Goal: Task Accomplishment & Management: Use online tool/utility

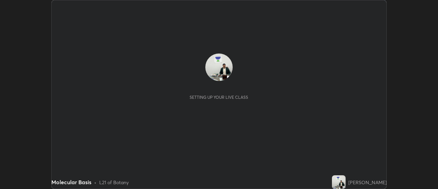
scroll to position [189, 438]
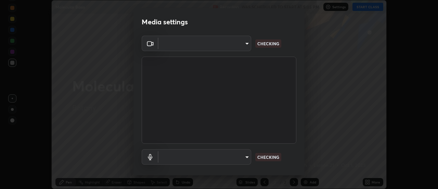
type input "1a9a141d8732cc5f70fa85449089b59f3d7788cfa27beda2470e07fab47b5a7b"
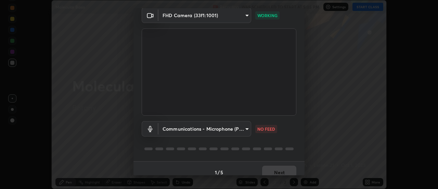
scroll to position [36, 0]
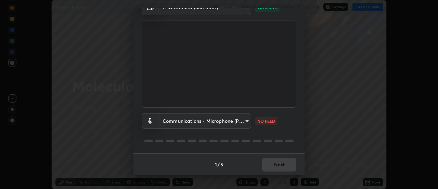
click at [245, 119] on body "Erase all Molecular Basis Recording WAS SCHEDULED TO START AT 5:05 PM Settings …" at bounding box center [219, 94] width 438 height 189
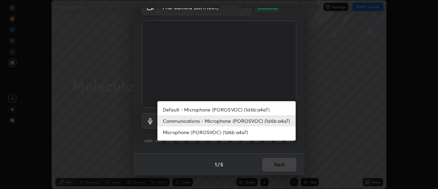
click at [244, 108] on li "Default - Microphone (POROSVOC) (1d6b:a4a7)" at bounding box center [226, 109] width 138 height 11
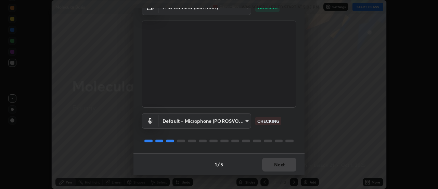
click at [245, 118] on body "Erase all Molecular Basis Recording WAS SCHEDULED TO START AT 5:05 PM Settings …" at bounding box center [219, 94] width 438 height 189
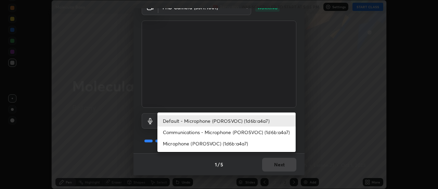
click at [236, 133] on li "Communications - Microphone (POROSVOC) (1d6b:a4a7)" at bounding box center [226, 131] width 138 height 11
type input "communications"
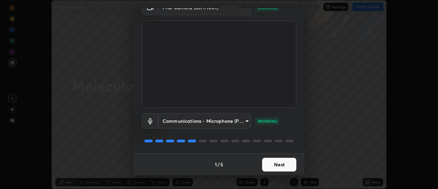
click at [282, 161] on button "Next" at bounding box center [279, 164] width 34 height 14
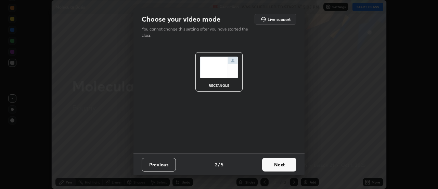
scroll to position [0, 0]
click at [282, 164] on button "Next" at bounding box center [279, 164] width 34 height 14
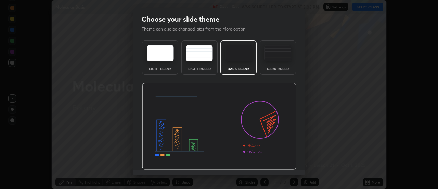
scroll to position [17, 0]
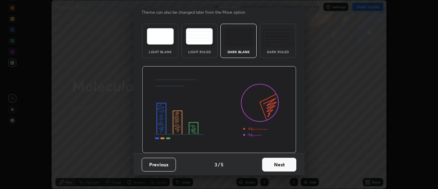
click at [269, 159] on button "Next" at bounding box center [279, 164] width 34 height 14
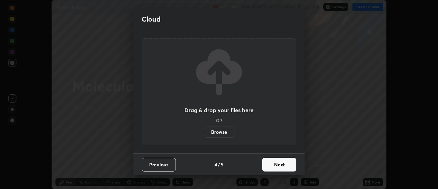
click at [273, 162] on button "Next" at bounding box center [279, 164] width 34 height 14
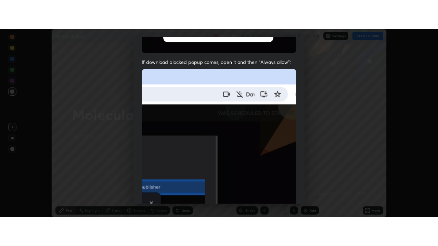
scroll to position [176, 0]
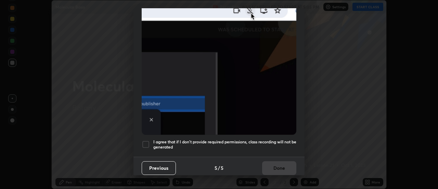
click at [145, 142] on div at bounding box center [146, 144] width 8 height 8
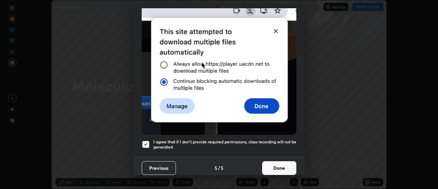
click at [278, 164] on button "Done" at bounding box center [279, 168] width 34 height 14
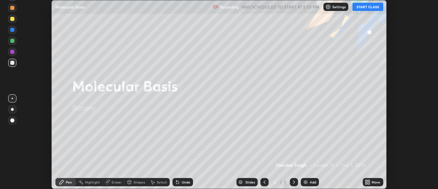
click at [367, 183] on icon at bounding box center [366, 183] width 2 height 2
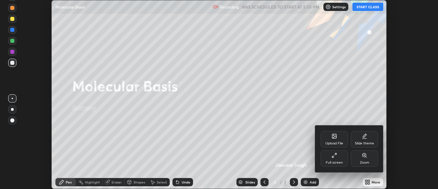
click at [335, 154] on icon at bounding box center [334, 154] width 5 height 5
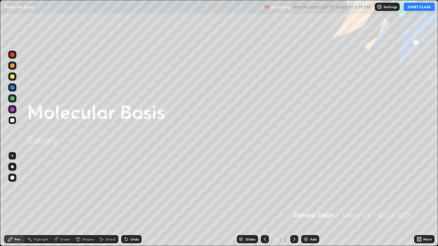
scroll to position [246, 438]
click at [305, 188] on img at bounding box center [305, 239] width 5 height 5
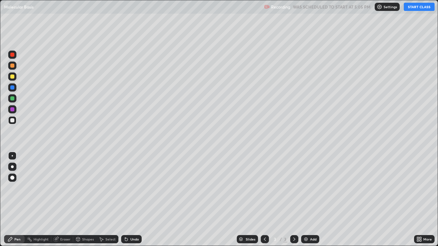
click at [13, 179] on div at bounding box center [12, 178] width 4 height 4
click at [13, 110] on div at bounding box center [12, 109] width 4 height 4
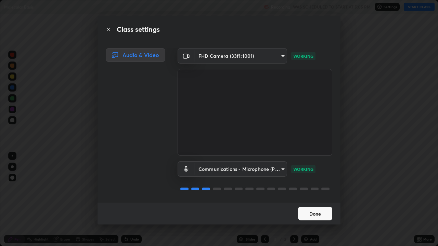
scroll to position [1, 0]
click at [310, 188] on button "Done" at bounding box center [315, 214] width 34 height 14
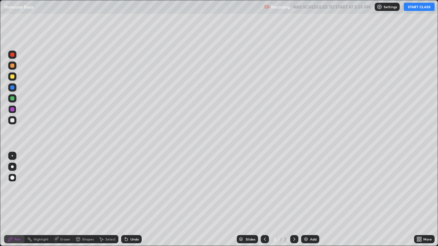
click at [417, 7] on button "START CLASS" at bounding box center [419, 7] width 31 height 8
click at [12, 76] on div at bounding box center [12, 77] width 4 height 4
click at [11, 119] on div at bounding box center [12, 120] width 4 height 4
click at [305, 188] on img at bounding box center [305, 239] width 5 height 5
click at [12, 76] on div at bounding box center [12, 77] width 4 height 4
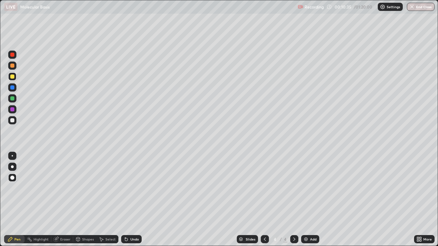
click at [12, 109] on div at bounding box center [12, 109] width 4 height 4
click at [13, 120] on div at bounding box center [12, 120] width 4 height 4
click at [12, 108] on div at bounding box center [12, 109] width 4 height 4
click at [304, 188] on img at bounding box center [305, 239] width 5 height 5
click at [12, 55] on div at bounding box center [12, 55] width 4 height 4
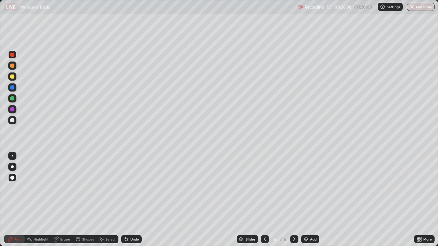
click at [304, 188] on img at bounding box center [305, 239] width 5 height 5
click at [13, 77] on div at bounding box center [12, 77] width 4 height 4
click at [12, 98] on div at bounding box center [12, 98] width 4 height 4
click at [13, 55] on div at bounding box center [12, 55] width 4 height 4
click at [13, 109] on div at bounding box center [12, 109] width 4 height 4
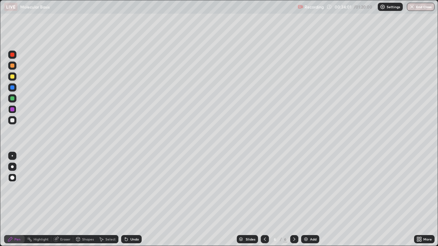
click at [12, 120] on div at bounding box center [12, 120] width 4 height 4
click at [13, 108] on div at bounding box center [12, 109] width 4 height 4
click at [303, 188] on img at bounding box center [305, 239] width 5 height 5
click at [13, 77] on div at bounding box center [12, 77] width 4 height 4
click at [13, 56] on div at bounding box center [12, 55] width 4 height 4
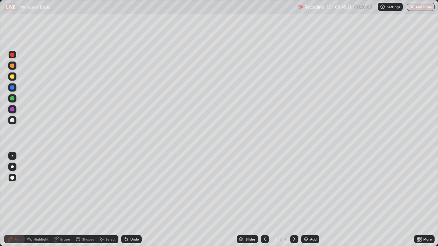
click at [12, 119] on div at bounding box center [12, 120] width 4 height 4
click at [304, 188] on img at bounding box center [305, 239] width 5 height 5
click at [305, 188] on img at bounding box center [305, 239] width 5 height 5
click at [13, 109] on div at bounding box center [12, 109] width 4 height 4
click at [425, 9] on button "End Class" at bounding box center [421, 7] width 28 height 8
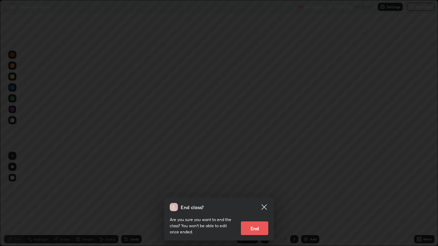
click at [261, 188] on button "End" at bounding box center [254, 229] width 27 height 14
